Goal: Task Accomplishment & Management: Manage account settings

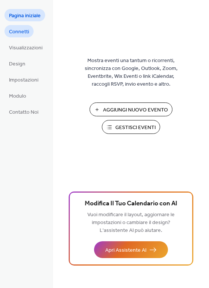
click at [25, 31] on span "Connetti" at bounding box center [19, 32] width 20 height 8
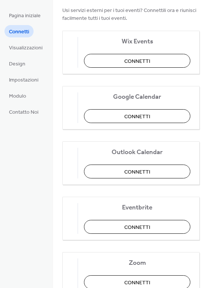
scroll to position [37, 0]
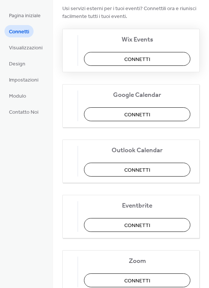
click at [136, 60] on span "Connetti" at bounding box center [138, 60] width 26 height 8
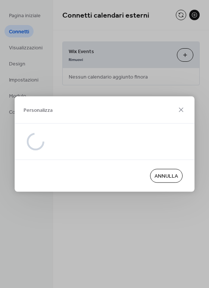
scroll to position [0, 0]
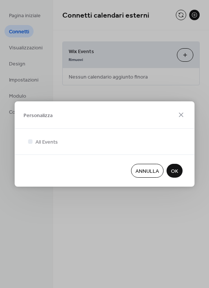
click at [142, 172] on span "Annulla" at bounding box center [148, 172] width 24 height 8
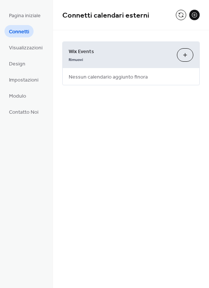
click at [22, 30] on span "Connetti" at bounding box center [19, 32] width 20 height 8
click at [28, 12] on span "Pagina iniziale" at bounding box center [25, 16] width 32 height 8
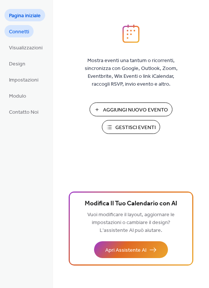
click at [22, 34] on span "Connetti" at bounding box center [19, 32] width 20 height 8
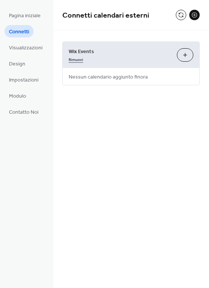
click at [80, 61] on link "Rimuovi" at bounding box center [76, 59] width 15 height 8
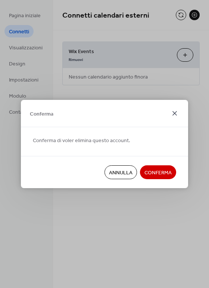
click at [178, 113] on icon at bounding box center [175, 113] width 9 height 9
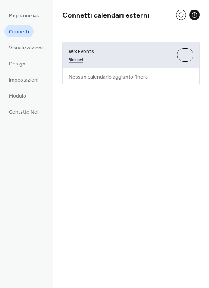
click at [72, 59] on link "Rimuovi" at bounding box center [76, 59] width 15 height 8
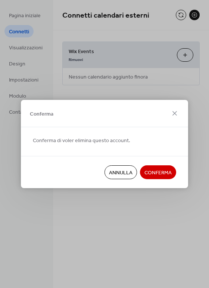
click at [149, 174] on span "Conferma" at bounding box center [158, 173] width 27 height 8
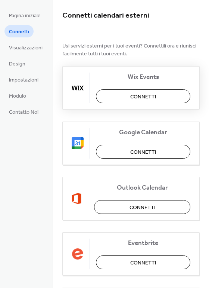
scroll to position [37, 0]
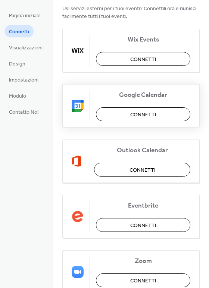
click at [140, 117] on span "Connetti" at bounding box center [144, 115] width 26 height 8
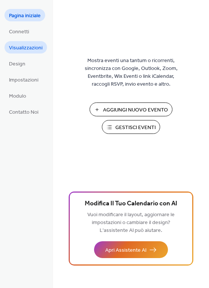
click at [22, 47] on span "Visualizzazioni" at bounding box center [26, 48] width 34 height 8
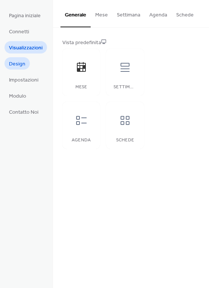
click at [22, 65] on span "Design" at bounding box center [17, 64] width 16 height 8
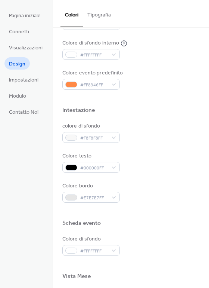
scroll to position [187, 0]
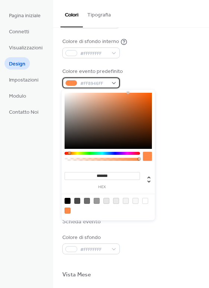
click at [112, 83] on div "#FF8946FF" at bounding box center [91, 82] width 58 height 11
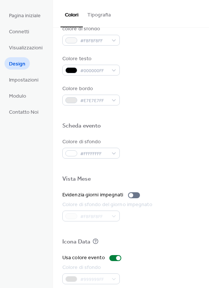
scroll to position [320, 0]
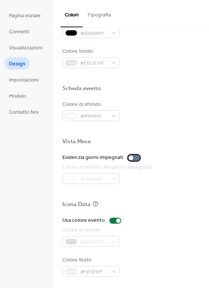
click at [129, 157] on div at bounding box center [131, 158] width 4 height 4
click at [135, 157] on div at bounding box center [137, 158] width 4 height 4
click at [68, 242] on div "#999999FF" at bounding box center [91, 241] width 58 height 11
click at [110, 241] on div "#999999FF" at bounding box center [91, 241] width 58 height 11
click at [117, 220] on div at bounding box center [118, 220] width 4 height 4
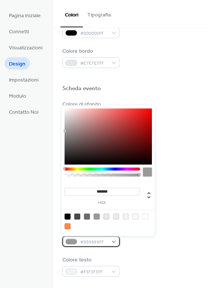
click at [113, 242] on div "#999999FF" at bounding box center [91, 241] width 58 height 11
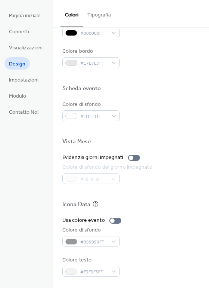
click at [148, 241] on div "Colore di sfondo #999999FF" at bounding box center [131, 236] width 138 height 21
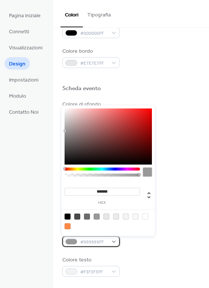
click at [115, 240] on div "#999999FF" at bounding box center [91, 241] width 58 height 11
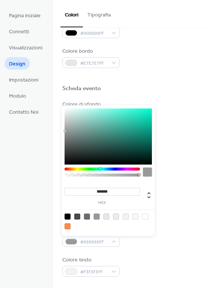
click at [100, 168] on div at bounding box center [103, 169] width 76 height 3
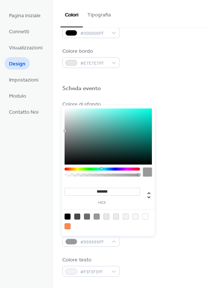
click at [101, 168] on div at bounding box center [102, 169] width 2 height 2
type input "*******"
click at [127, 114] on div at bounding box center [109, 136] width 88 height 56
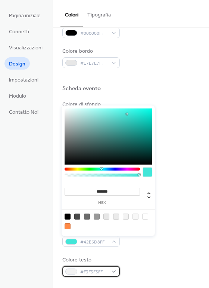
click at [112, 272] on div "#F3F3F3FF" at bounding box center [91, 271] width 58 height 11
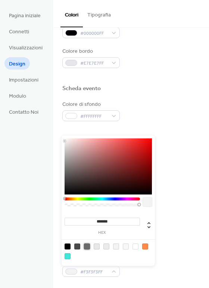
click at [89, 247] on div at bounding box center [87, 246] width 6 height 6
click at [96, 248] on div at bounding box center [97, 246] width 6 height 6
click at [90, 248] on div at bounding box center [87, 246] width 6 height 6
click at [98, 248] on div at bounding box center [97, 246] width 6 height 6
type input "*******"
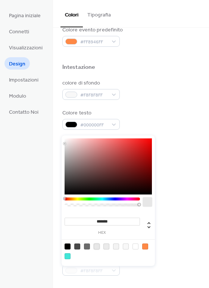
scroll to position [208, 0]
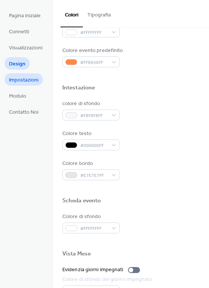
click at [22, 78] on span "Impostazioni" at bounding box center [24, 80] width 30 height 8
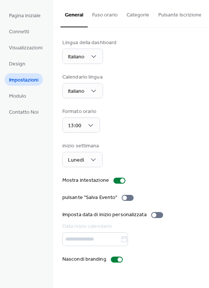
type input "**********"
click at [15, 95] on span "Modulo" at bounding box center [17, 96] width 17 height 8
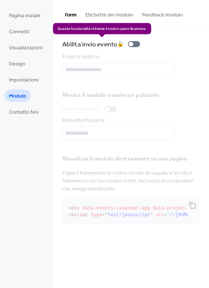
click at [131, 44] on div "Abilita invio evento 🔒" at bounding box center [102, 44] width 81 height 10
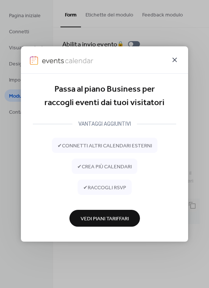
click at [174, 59] on icon at bounding box center [175, 60] width 4 height 4
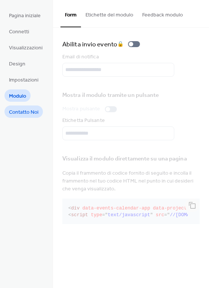
click at [26, 111] on span "Contatto Noi" at bounding box center [24, 112] width 30 height 8
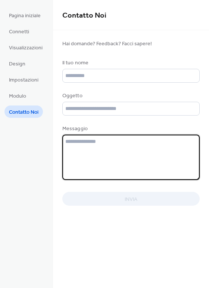
click at [123, 159] on textarea at bounding box center [131, 157] width 138 height 45
